Goal: Transaction & Acquisition: Purchase product/service

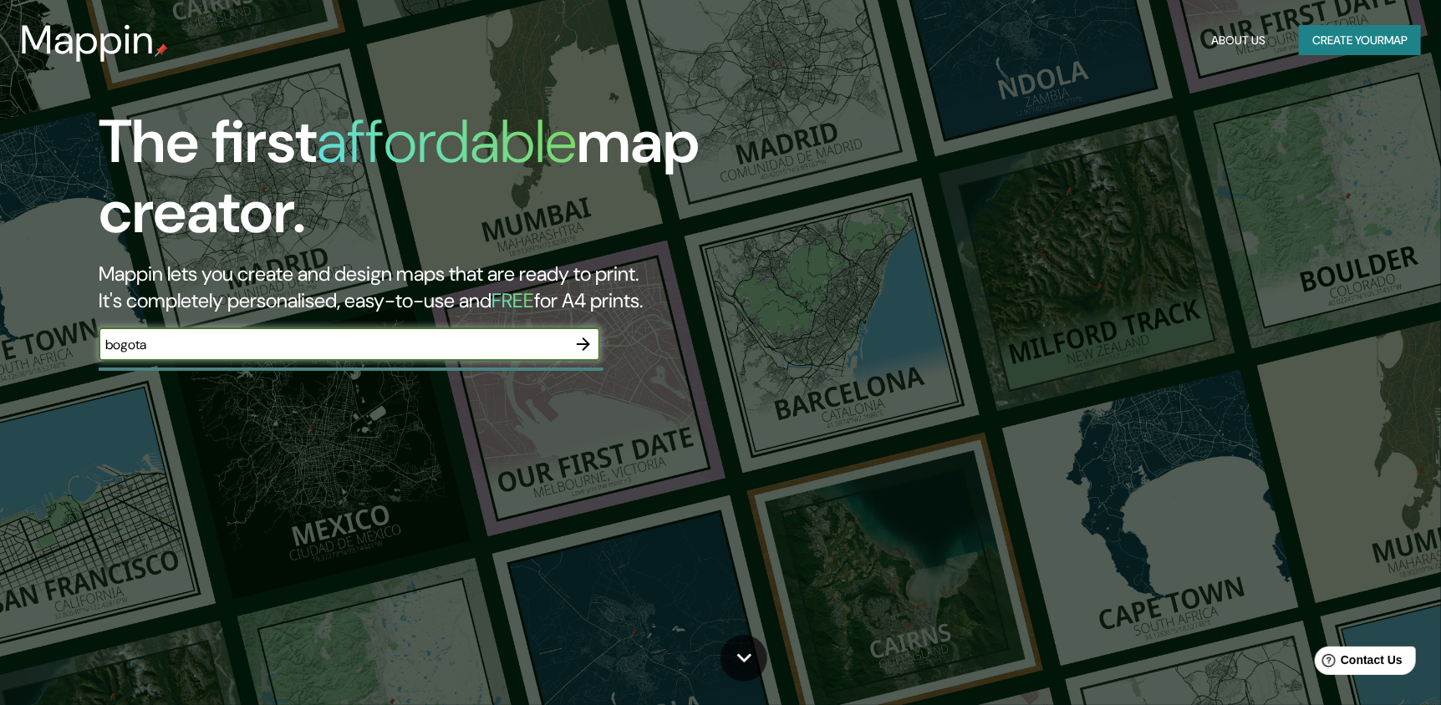
type input "bogota"
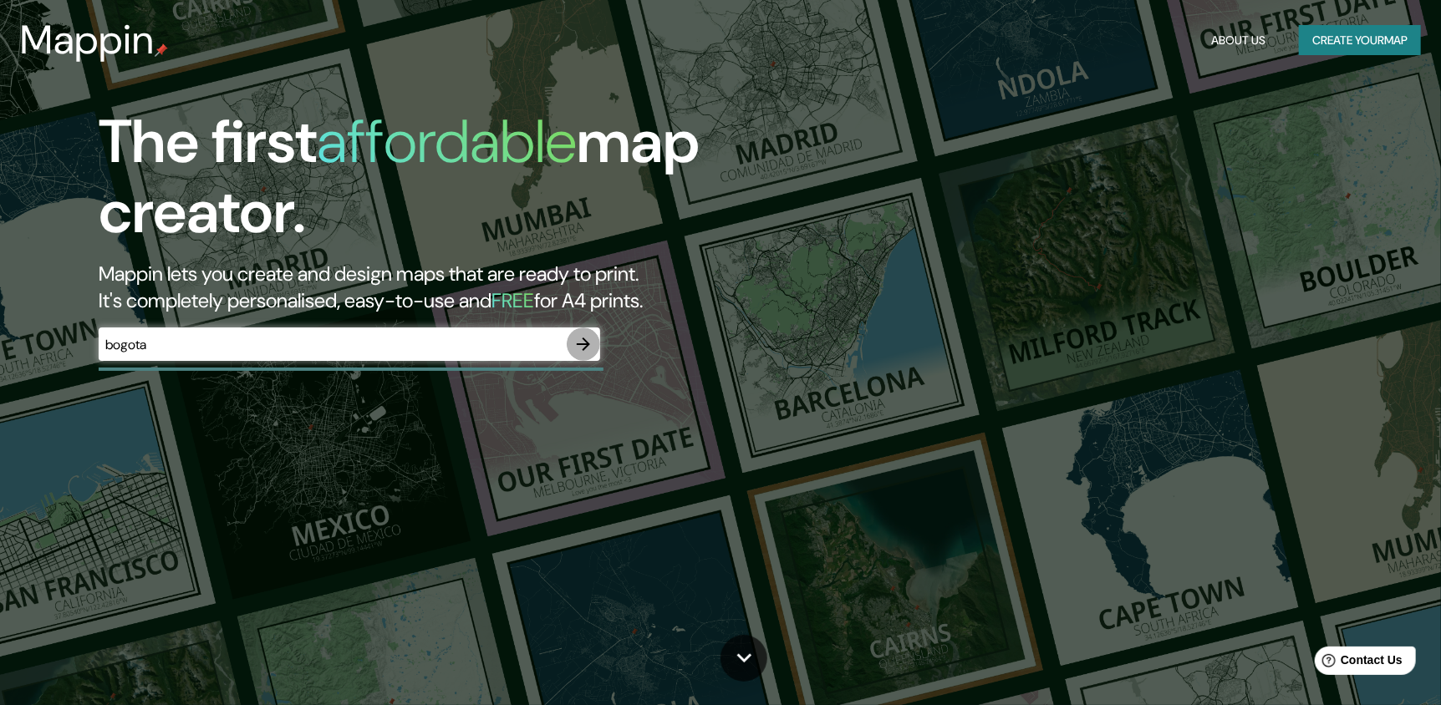
click at [581, 351] on icon "button" at bounding box center [583, 344] width 20 height 20
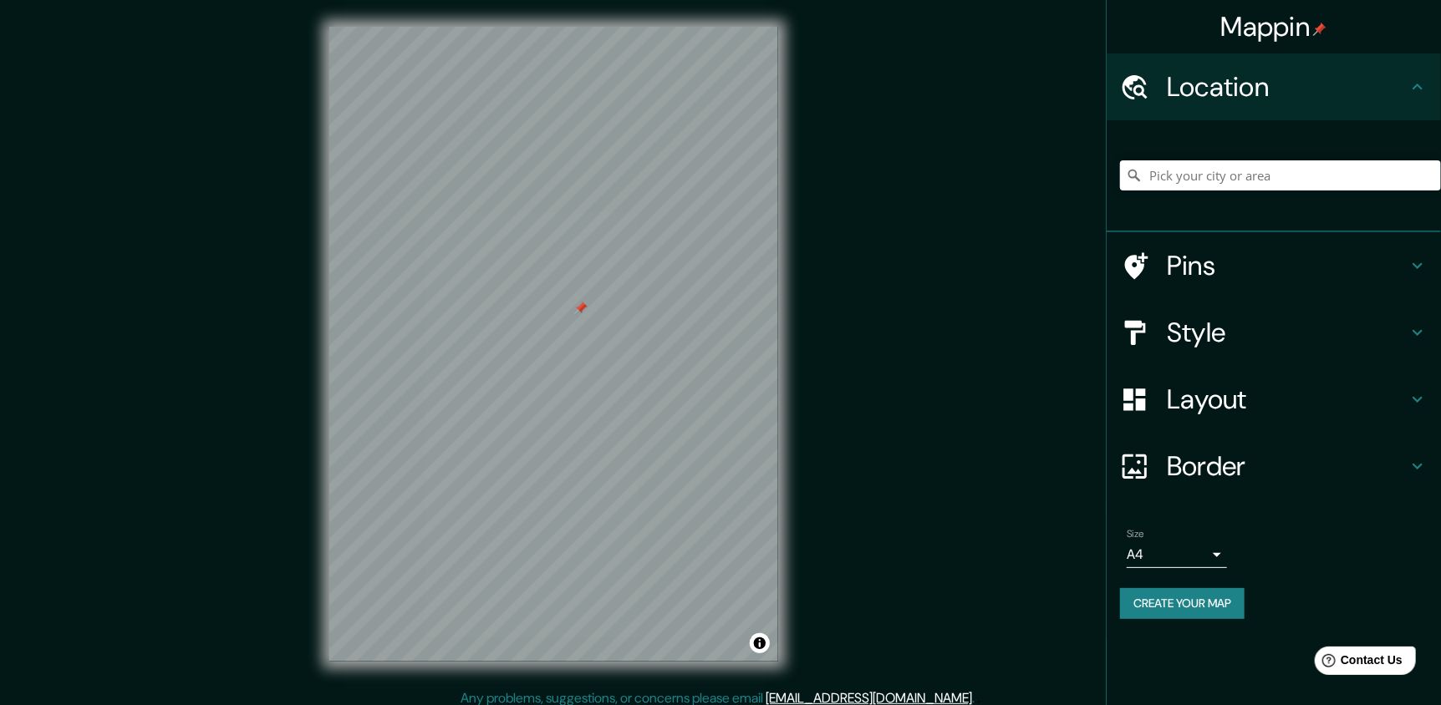
click at [581, 309] on div at bounding box center [580, 308] width 13 height 13
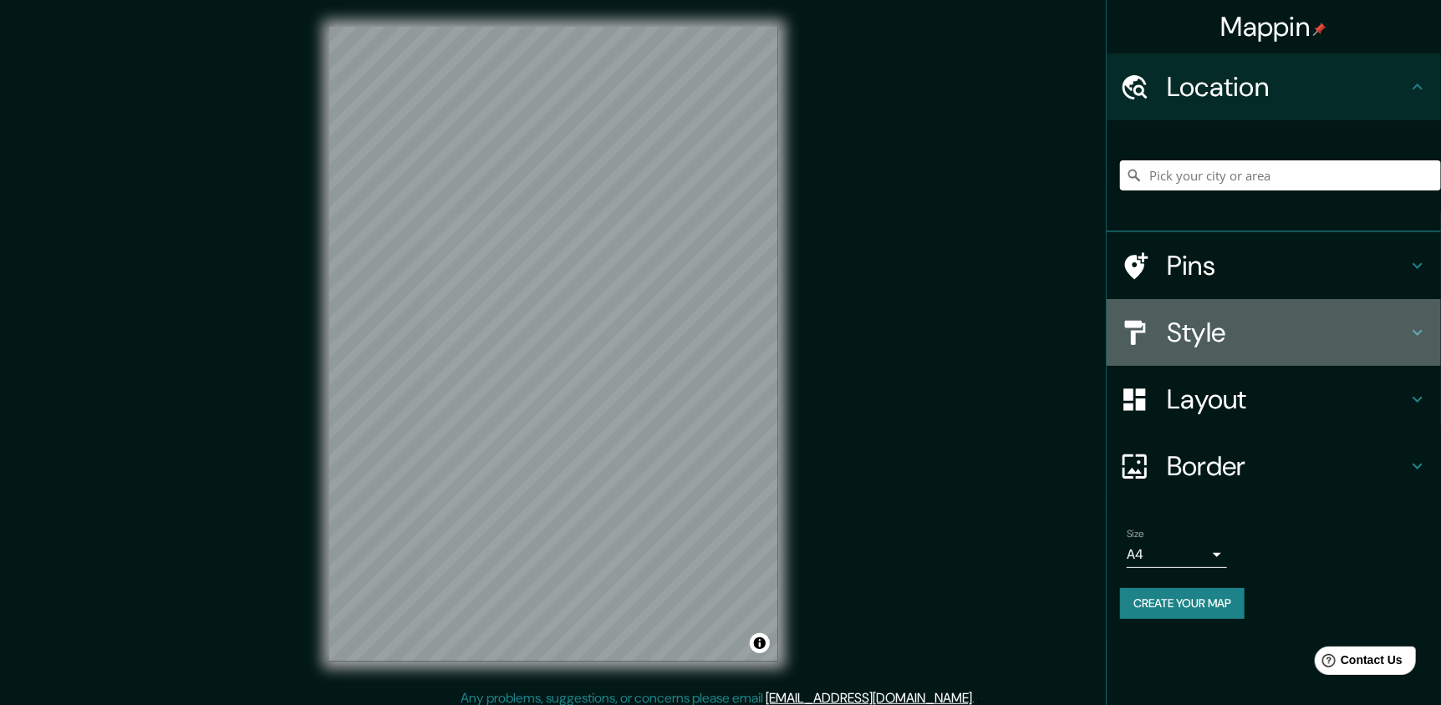
click at [1299, 333] on h4 "Style" at bounding box center [1287, 332] width 241 height 33
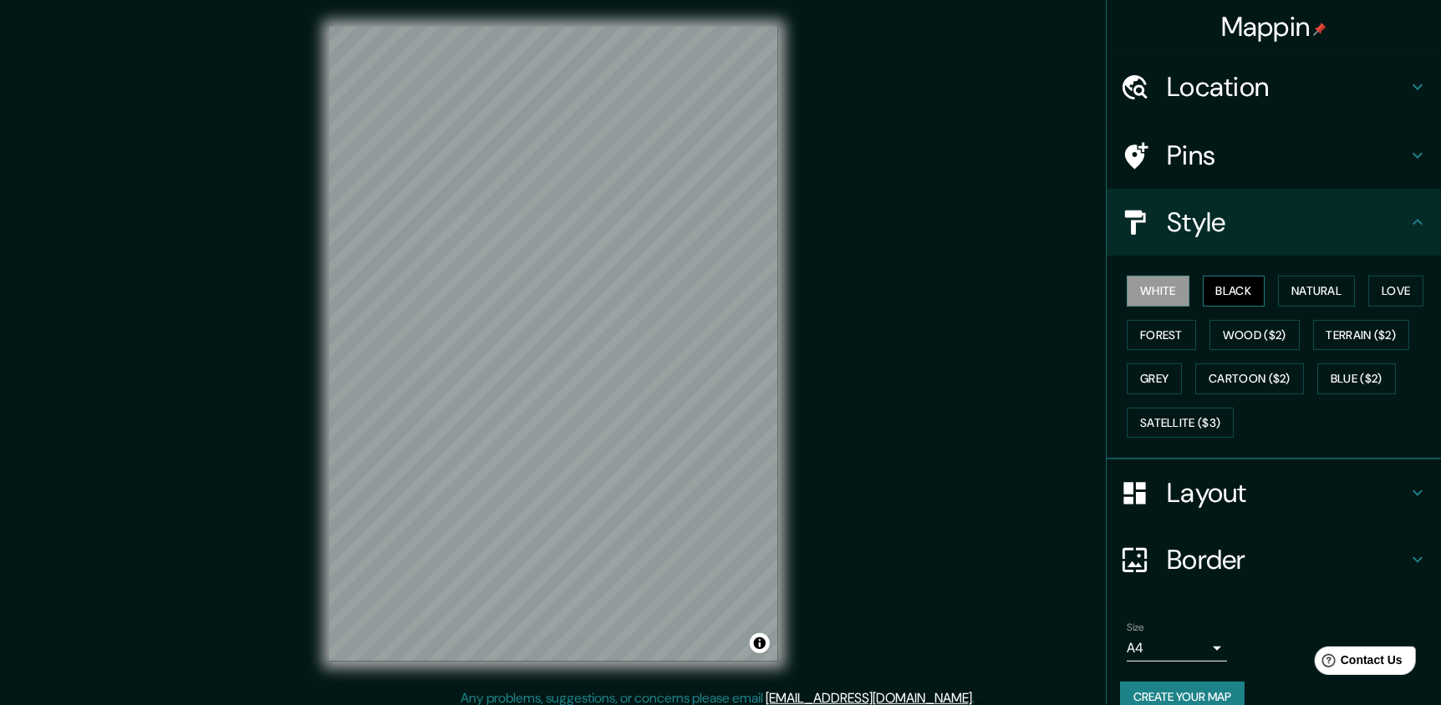
click at [1233, 292] on button "Black" at bounding box center [1233, 291] width 63 height 31
click at [1141, 294] on button "White" at bounding box center [1157, 291] width 63 height 31
click at [1219, 285] on button "Black" at bounding box center [1233, 291] width 63 height 31
click at [1144, 333] on button "Forest" at bounding box center [1160, 335] width 69 height 31
click at [1234, 328] on button "Wood ($2)" at bounding box center [1254, 335] width 90 height 31
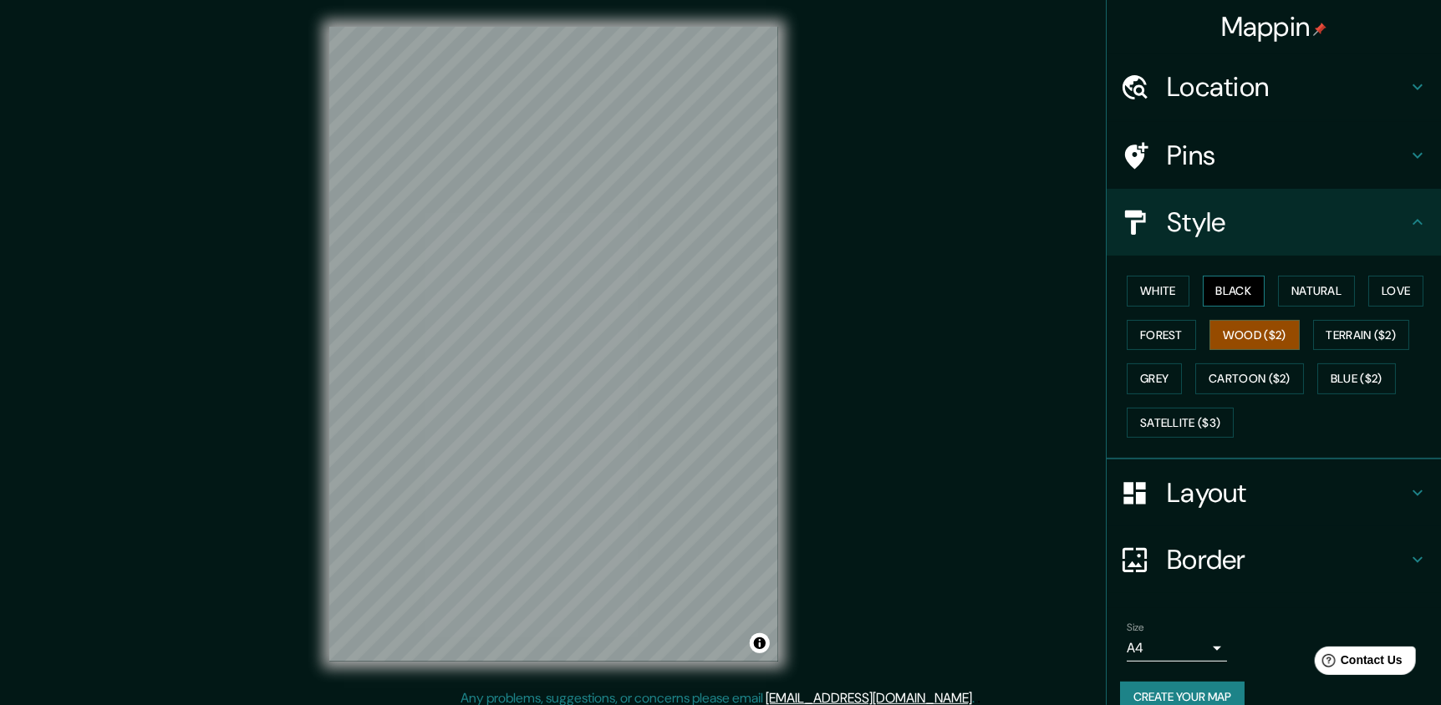
click at [1227, 282] on button "Black" at bounding box center [1233, 291] width 63 height 31
click at [1247, 315] on div "White Black Natural Love Forest Wood ($2) Terrain ($2) Grey Cartoon ($2) Blue (…" at bounding box center [1280, 356] width 321 height 175
click at [1238, 336] on button "Wood ($2)" at bounding box center [1254, 335] width 90 height 31
click at [1307, 287] on button "Natural" at bounding box center [1316, 291] width 77 height 31
click at [1202, 287] on button "Black" at bounding box center [1233, 291] width 63 height 31
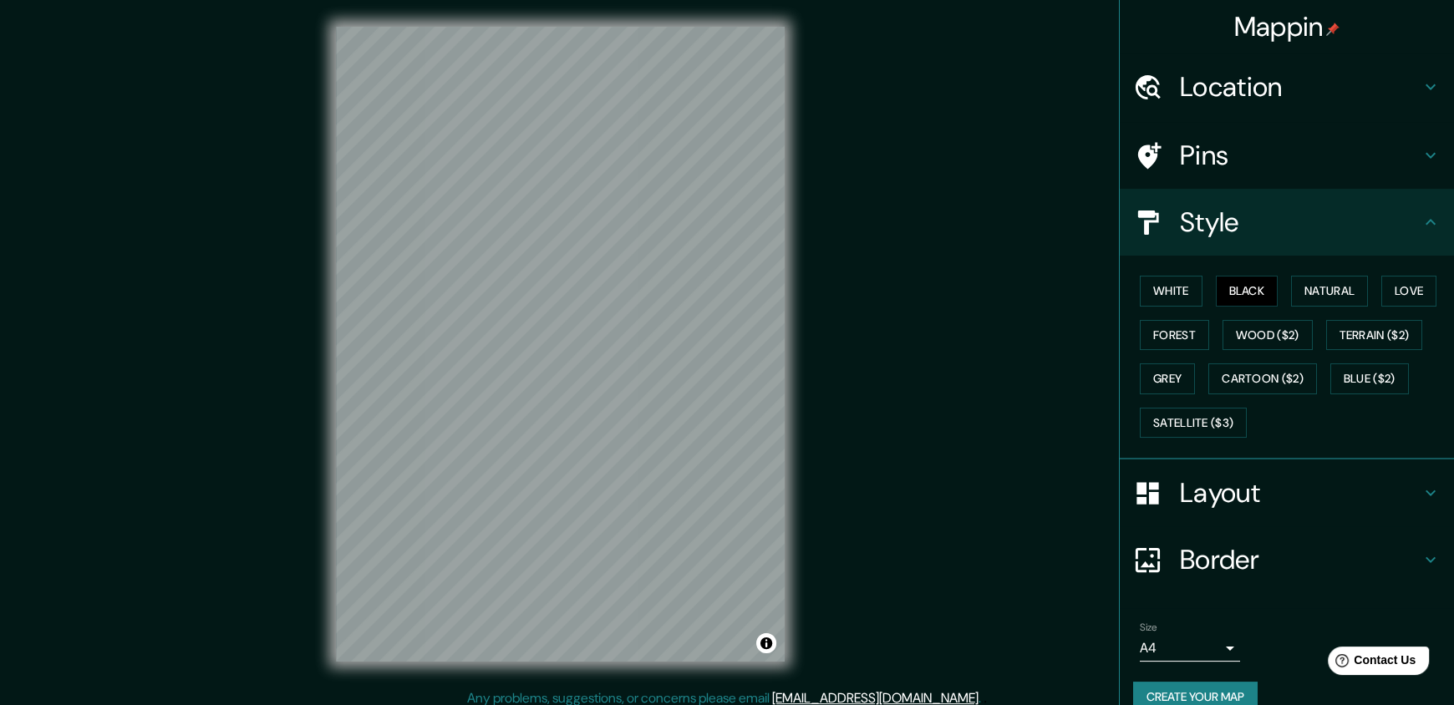
click at [1202, 642] on body "Mappin Location Pins Style White Black Natural Love Forest Wood ($2) Terrain ($…" at bounding box center [727, 352] width 1454 height 705
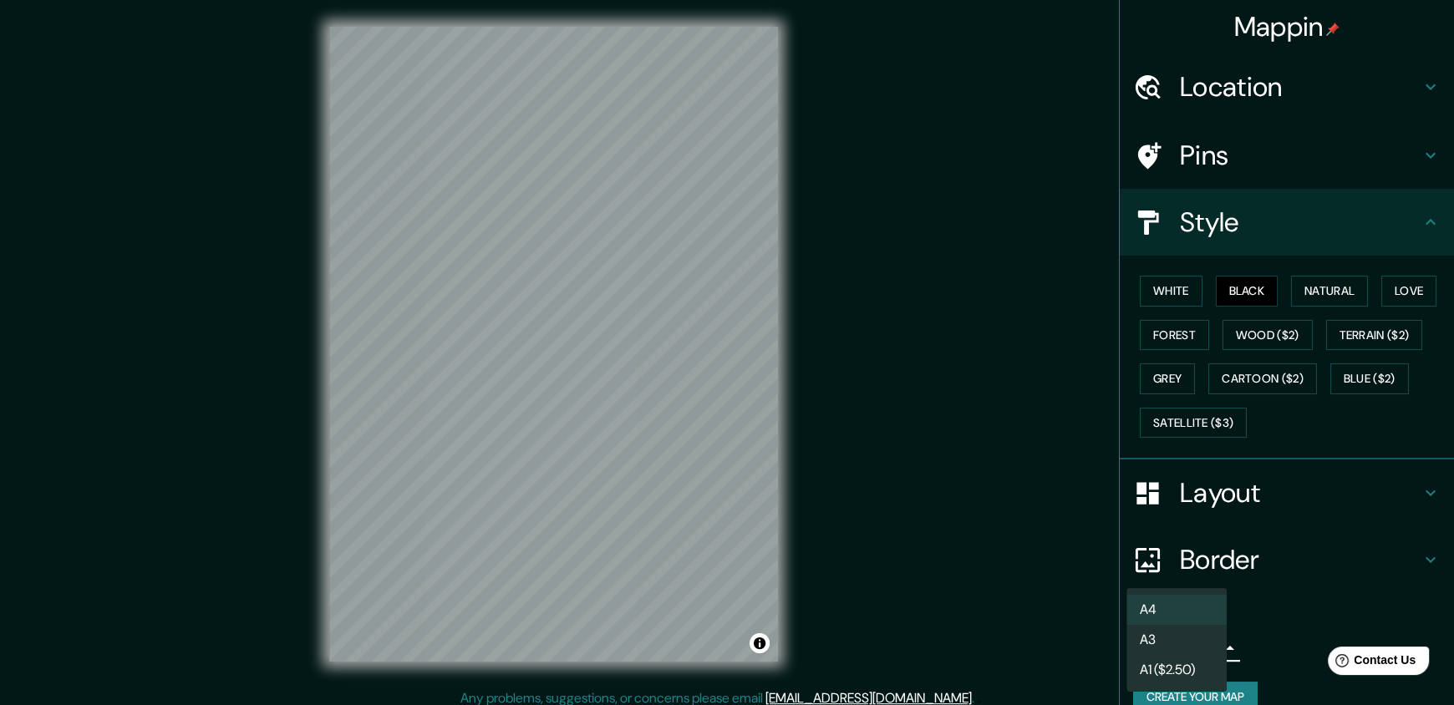
click at [1157, 638] on li "A3" at bounding box center [1176, 640] width 100 height 30
type input "a4"
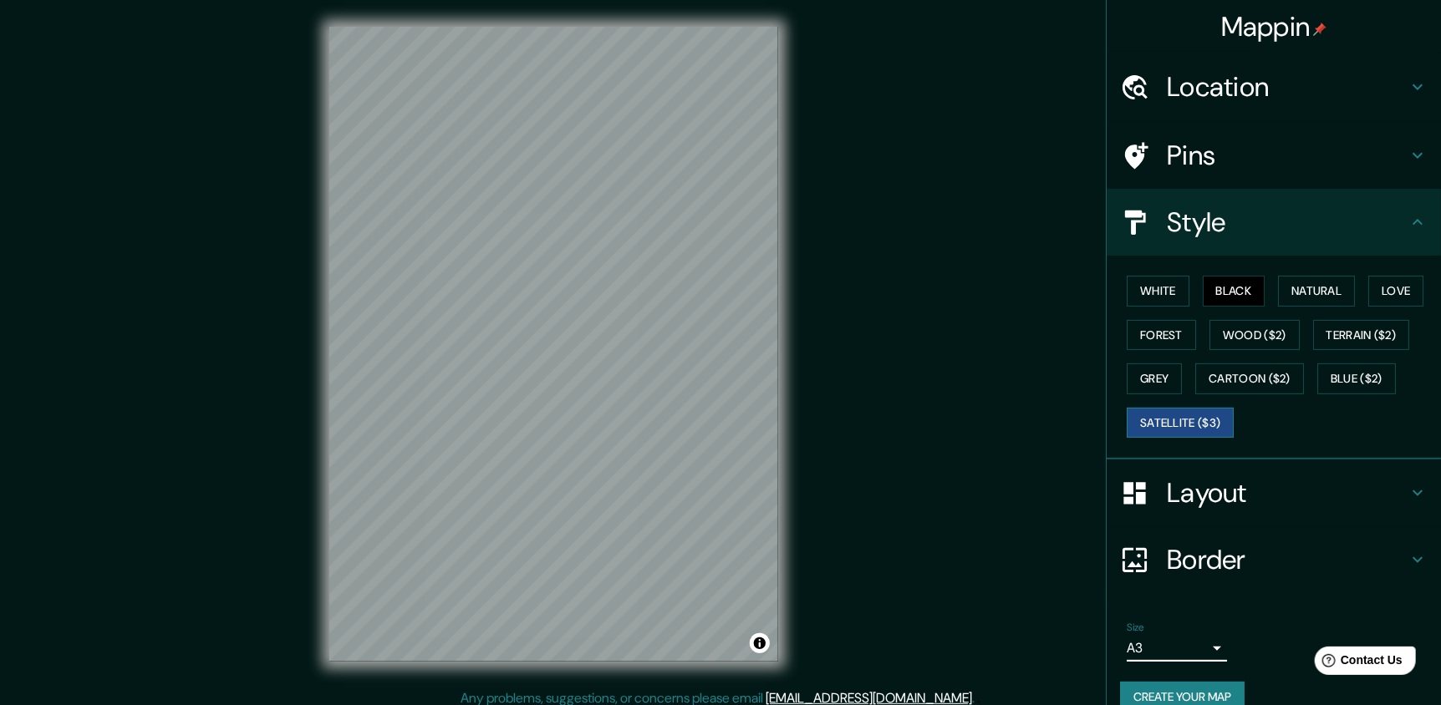
click at [1174, 419] on button "Satellite ($3)" at bounding box center [1179, 423] width 107 height 31
click at [1151, 288] on button "White" at bounding box center [1157, 291] width 63 height 31
click at [1231, 294] on button "Black" at bounding box center [1233, 291] width 63 height 31
click at [1162, 289] on button "White" at bounding box center [1157, 291] width 63 height 31
click at [1205, 288] on button "Black" at bounding box center [1233, 291] width 63 height 31
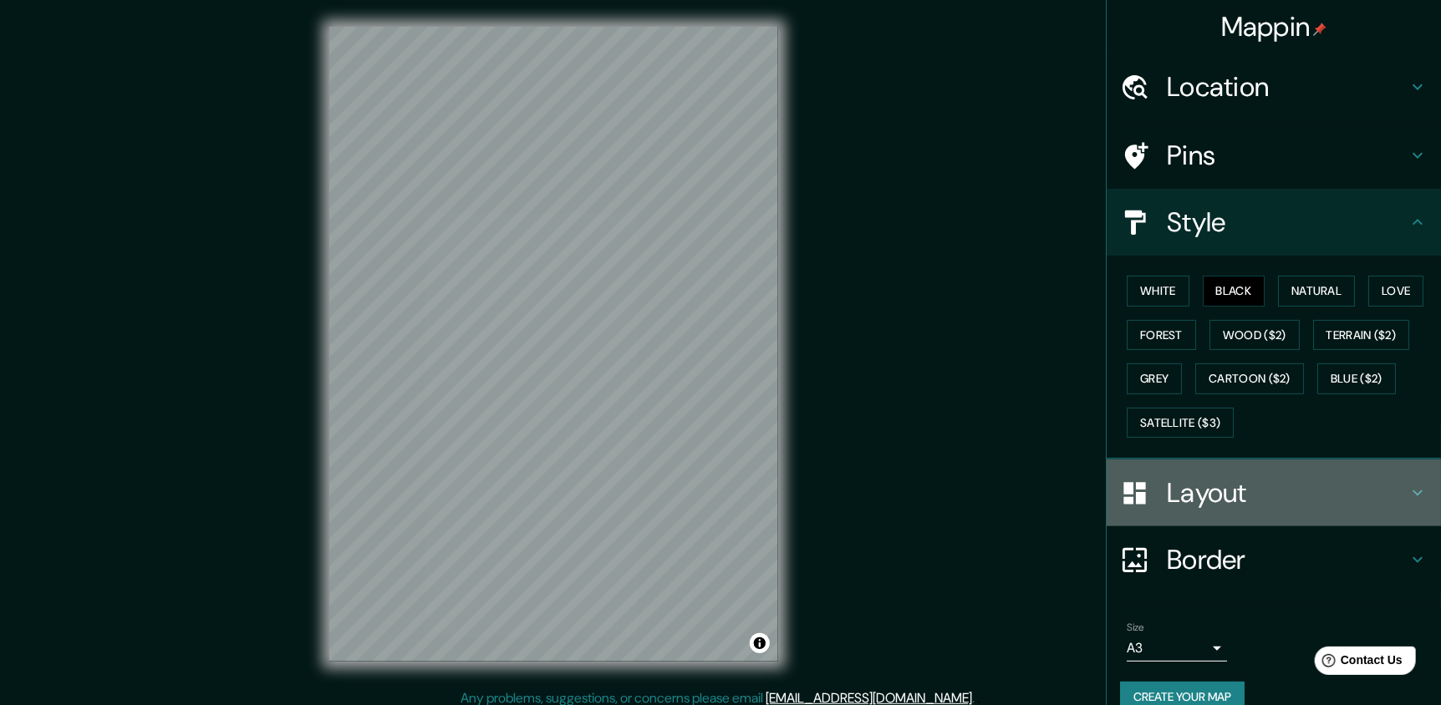
click at [1226, 482] on h4 "Layout" at bounding box center [1287, 492] width 241 height 33
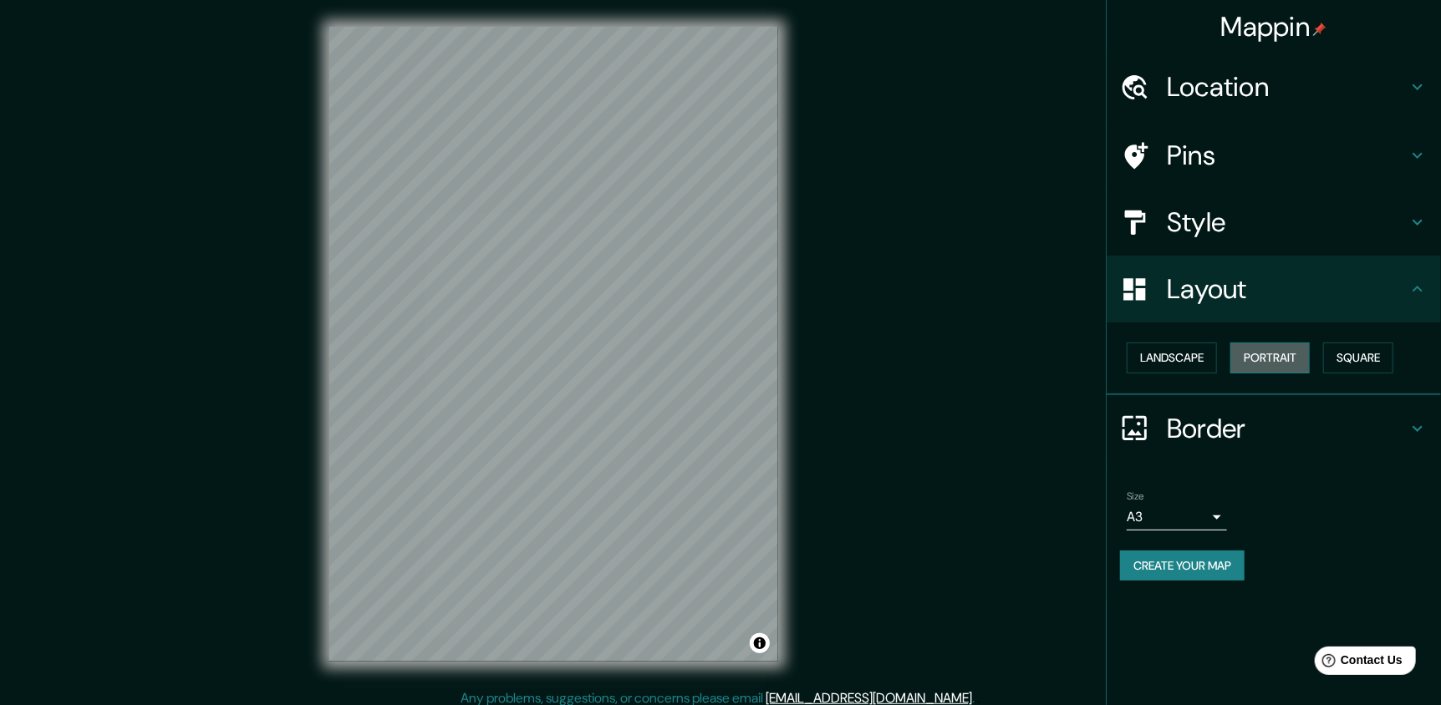
click at [1275, 355] on button "Portrait" at bounding box center [1269, 358] width 79 height 31
click at [1251, 208] on h4 "Style" at bounding box center [1287, 222] width 241 height 33
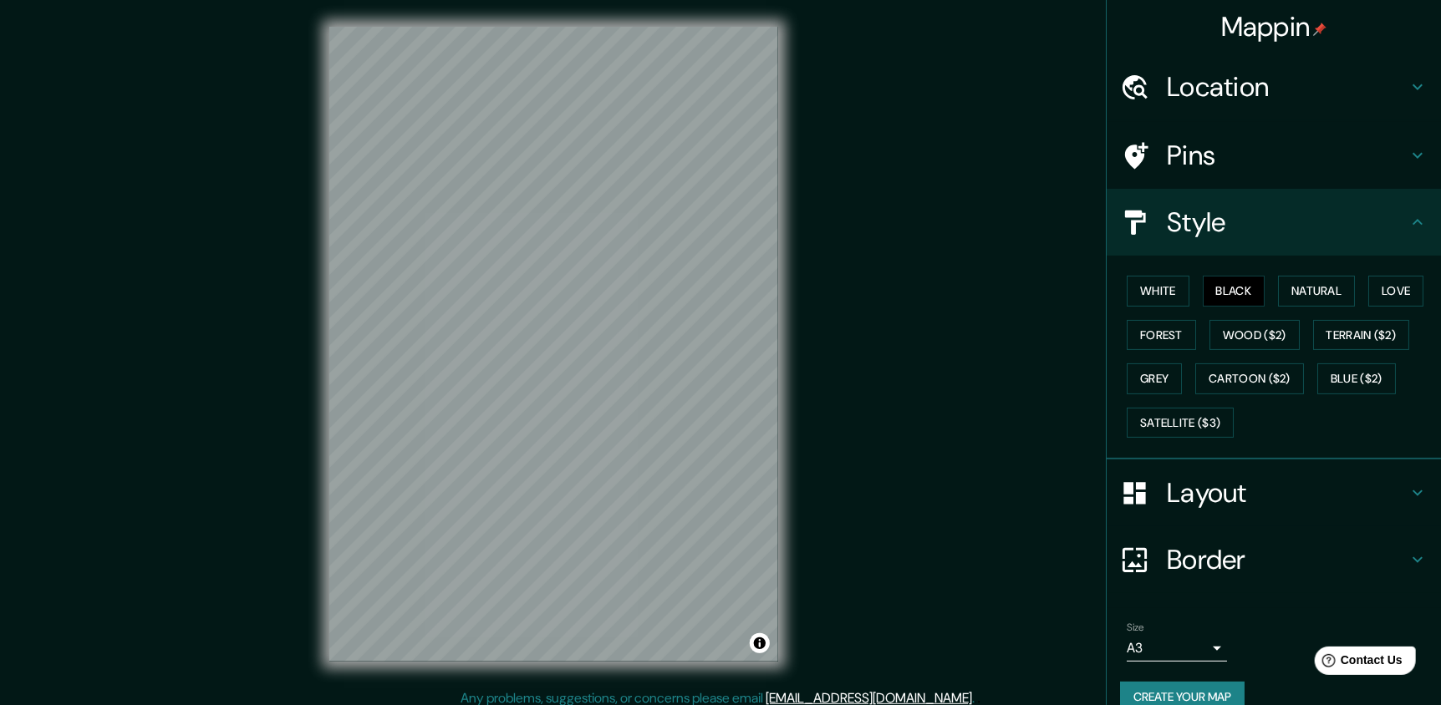
click at [1243, 85] on h4 "Location" at bounding box center [1287, 86] width 241 height 33
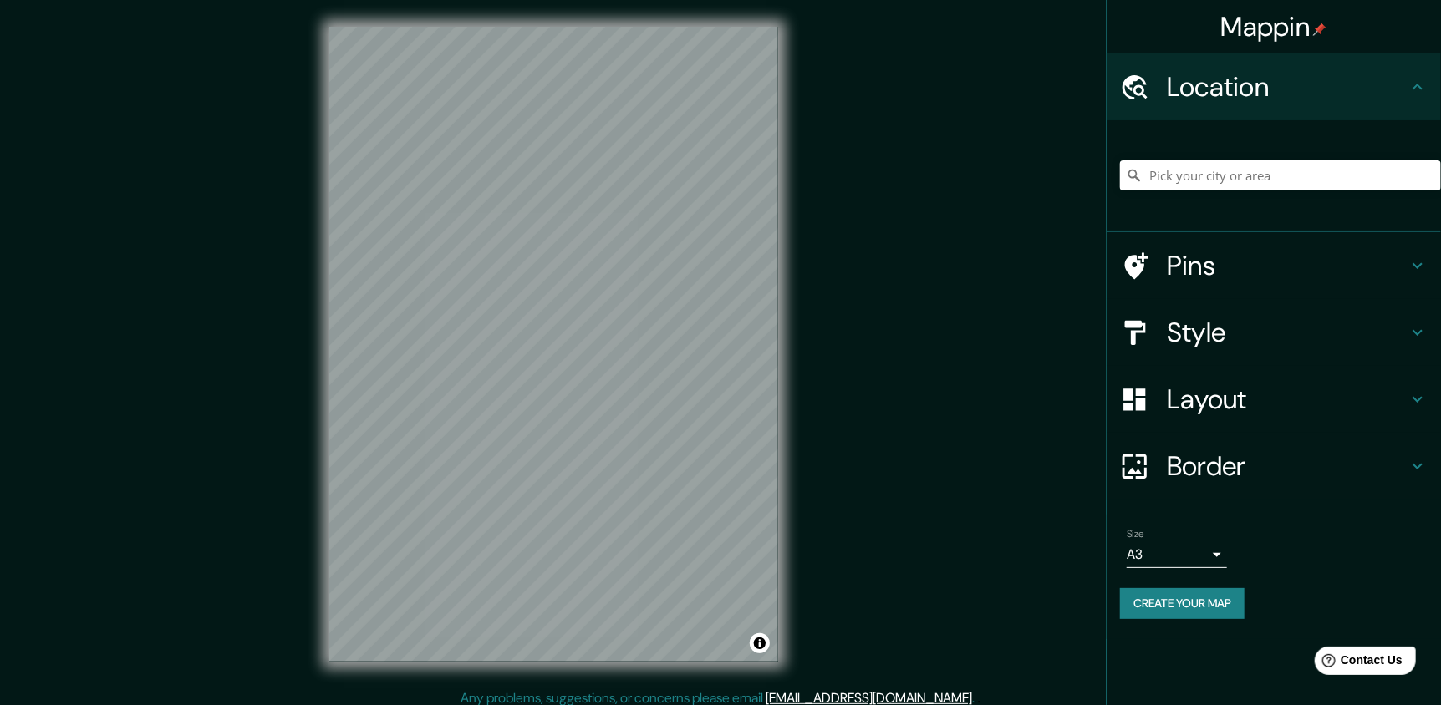
click at [1183, 328] on h4 "Style" at bounding box center [1287, 332] width 241 height 33
